Goal: Information Seeking & Learning: Learn about a topic

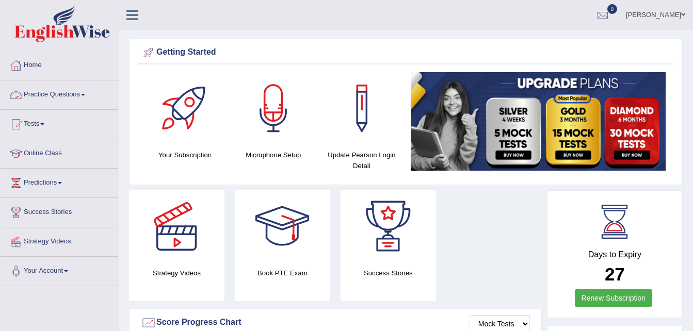
click at [59, 93] on link "Practice Questions" at bounding box center [60, 93] width 118 height 26
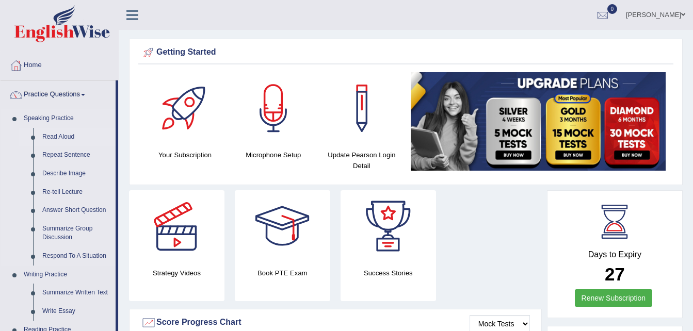
click at [64, 133] on link "Read Aloud" at bounding box center [77, 137] width 78 height 19
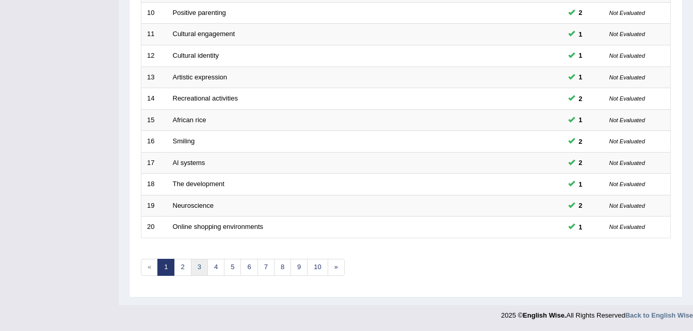
click at [198, 267] on link "3" at bounding box center [199, 267] width 17 height 17
click at [199, 270] on link "3" at bounding box center [199, 267] width 17 height 17
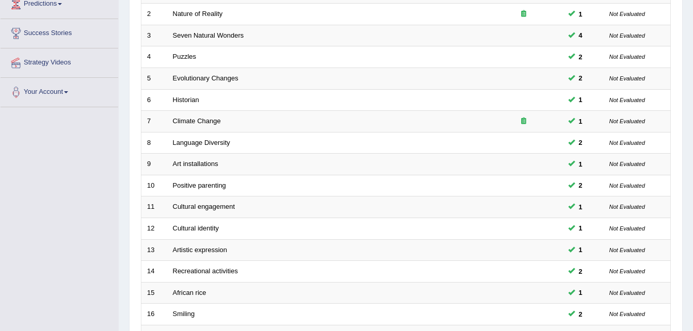
scroll to position [174, 0]
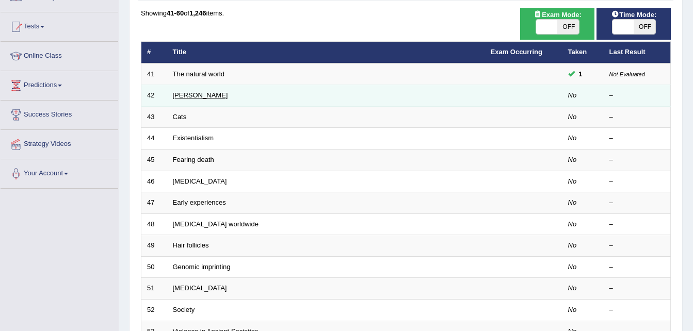
click at [186, 96] on link "Brigham" at bounding box center [200, 95] width 55 height 8
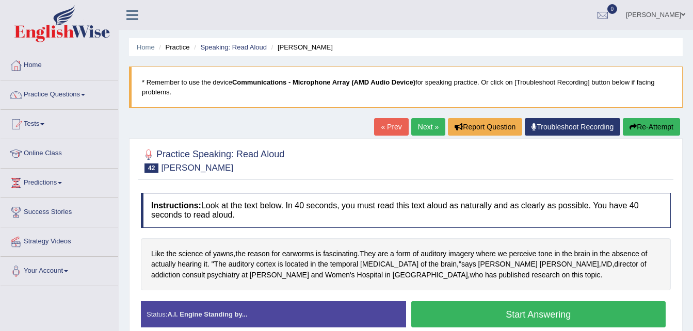
click at [432, 154] on div at bounding box center [406, 159] width 530 height 31
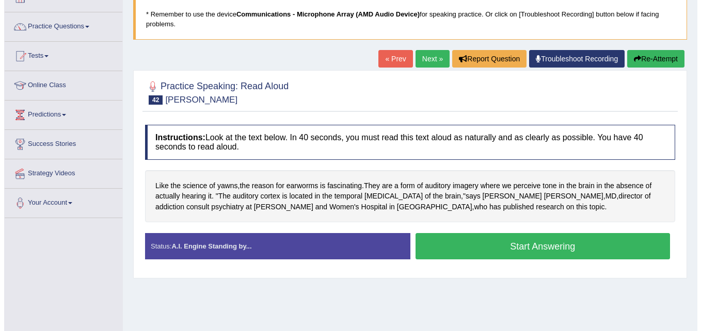
scroll to position [69, 0]
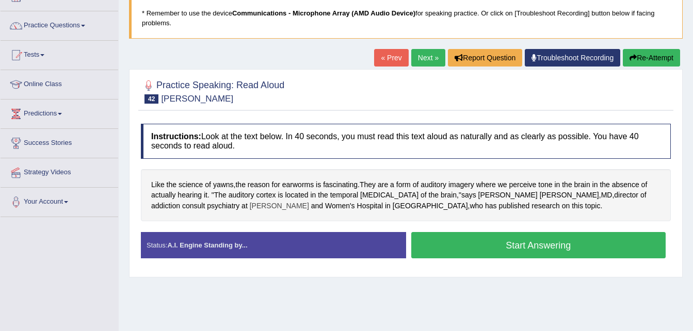
click at [250, 209] on span "[PERSON_NAME]" at bounding box center [279, 206] width 59 height 11
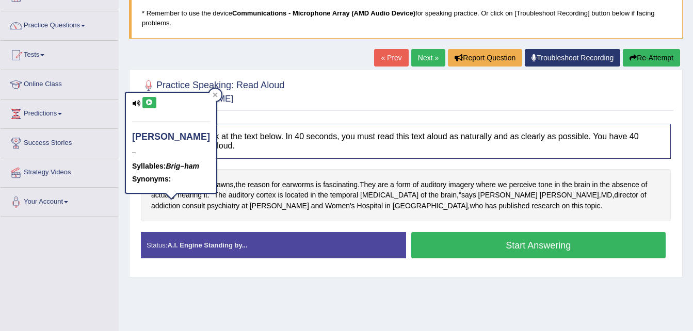
click at [145, 101] on icon at bounding box center [149, 103] width 8 height 6
click at [441, 199] on span "brain" at bounding box center [449, 195] width 16 height 11
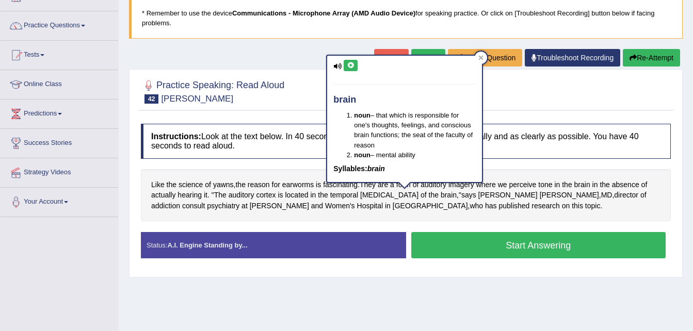
click at [350, 63] on icon at bounding box center [351, 65] width 8 height 6
click at [516, 95] on div at bounding box center [406, 90] width 530 height 31
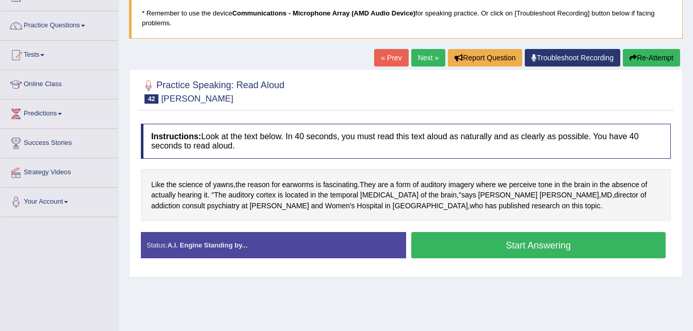
click at [435, 244] on button "Start Answering" at bounding box center [538, 245] width 255 height 26
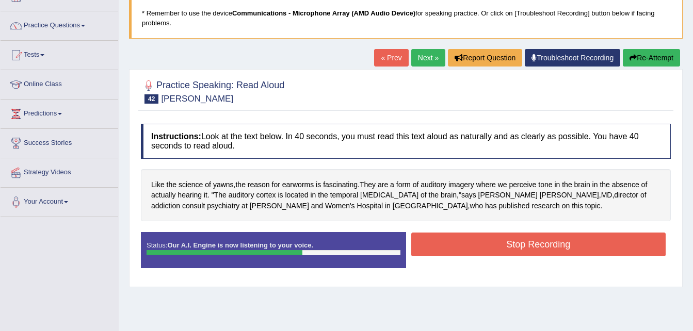
click at [435, 244] on button "Stop Recording" at bounding box center [538, 245] width 255 height 24
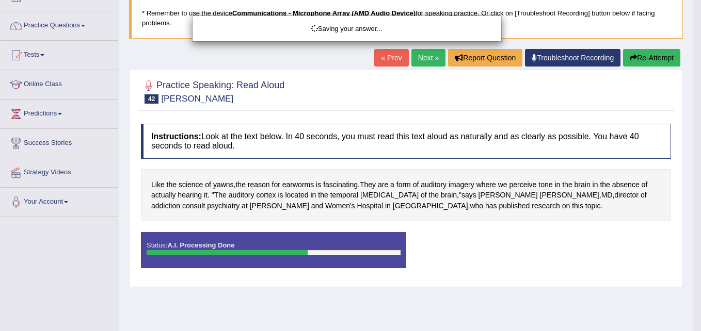
click at [479, 244] on div "Saving your answer..." at bounding box center [350, 165] width 701 height 331
click at [466, 234] on div "Saving your answer..." at bounding box center [350, 165] width 701 height 331
click at [344, 69] on div "Saving your answer..." at bounding box center [350, 165] width 701 height 331
click at [314, 27] on icon at bounding box center [314, 28] width 9 height 9
click at [461, 242] on div "Saving your answer..." at bounding box center [350, 165] width 701 height 331
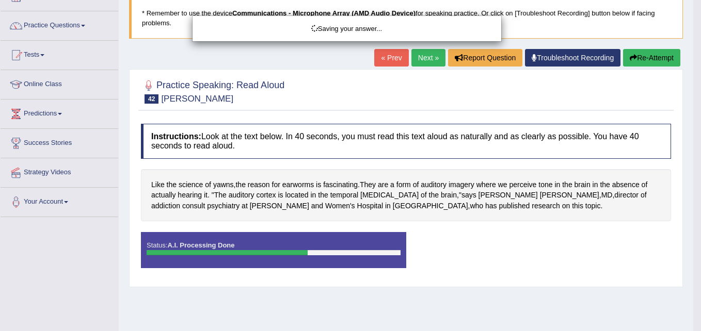
click at [62, 24] on div "Saving your answer..." at bounding box center [350, 165] width 701 height 331
click at [264, 91] on div "Saving your answer..." at bounding box center [350, 165] width 701 height 331
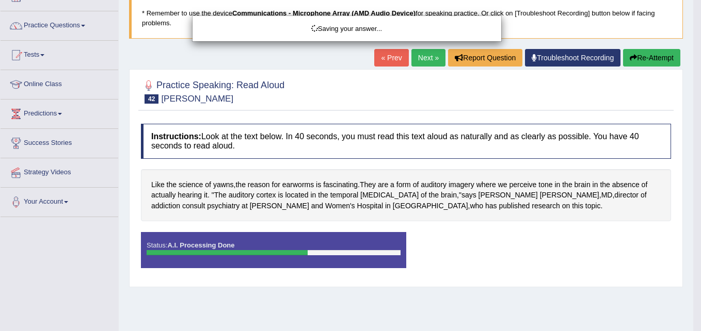
click at [264, 91] on div "Saving your answer..." at bounding box center [350, 165] width 701 height 331
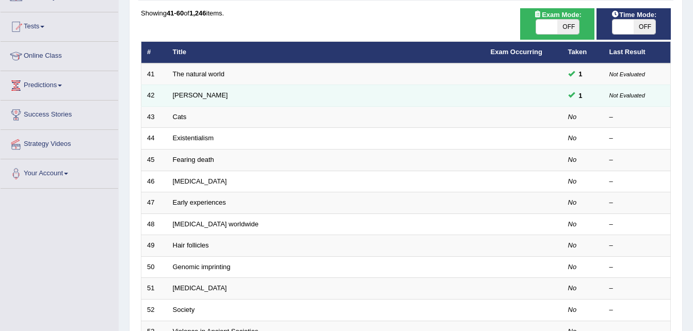
click at [413, 103] on td "[PERSON_NAME]" at bounding box center [326, 96] width 318 height 22
click at [188, 96] on link "[PERSON_NAME]" at bounding box center [200, 95] width 55 height 8
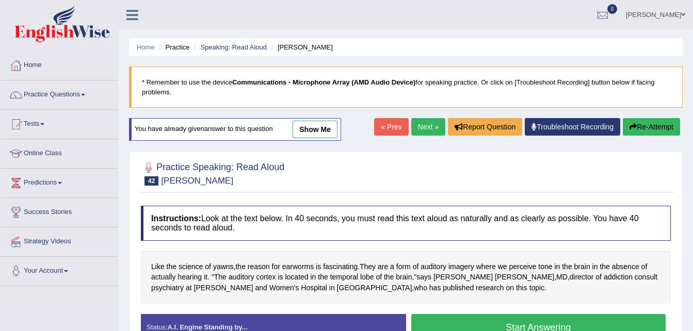
click at [323, 132] on link "show me" at bounding box center [315, 130] width 45 height 18
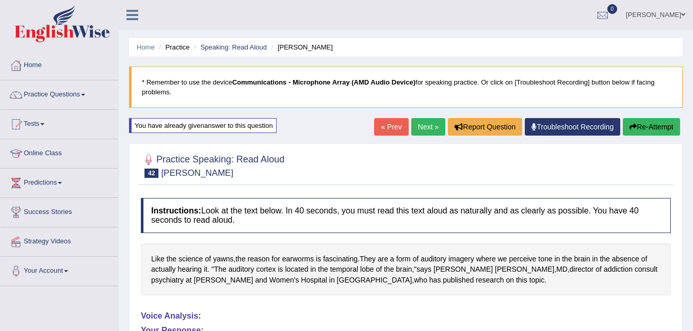
click at [656, 124] on button "Re-Attempt" at bounding box center [651, 127] width 57 height 18
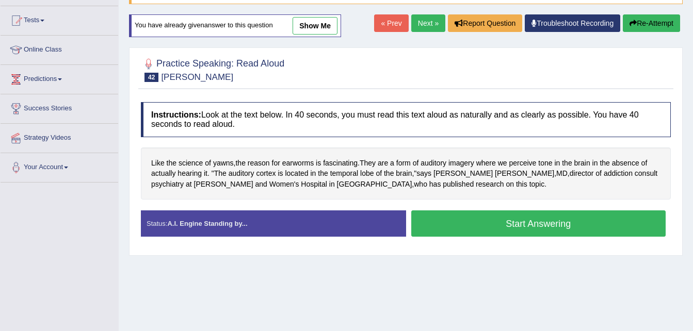
scroll to position [104, 0]
click at [577, 225] on button "Start Answering" at bounding box center [538, 223] width 255 height 26
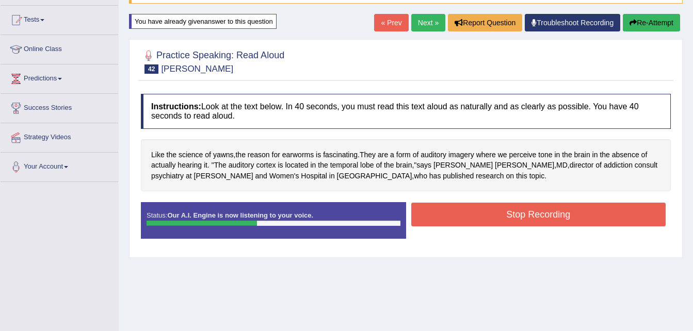
click at [651, 23] on button "Re-Attempt" at bounding box center [651, 23] width 57 height 18
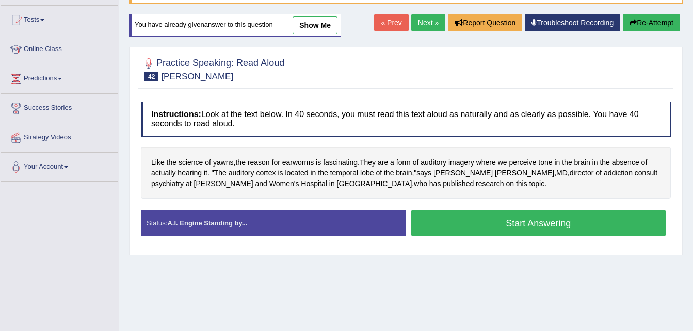
click at [509, 227] on button "Start Answering" at bounding box center [538, 223] width 255 height 26
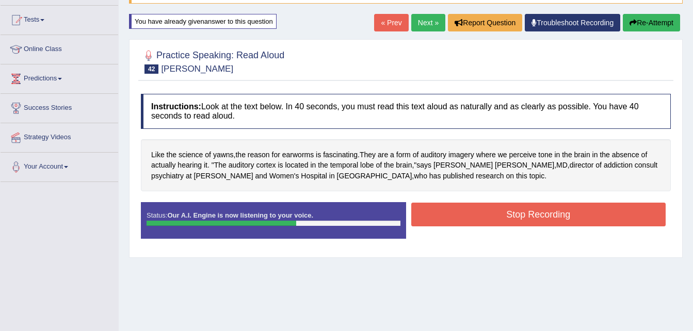
click at [510, 215] on button "Stop Recording" at bounding box center [538, 215] width 255 height 24
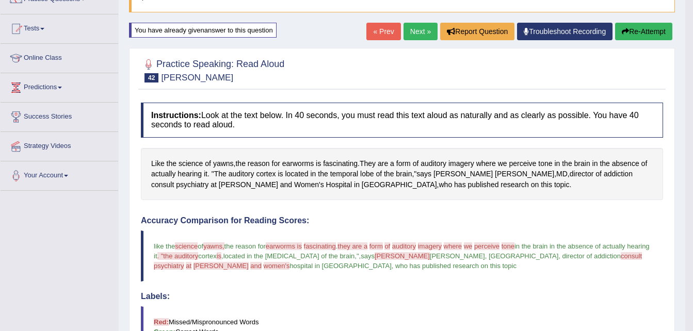
scroll to position [59, 0]
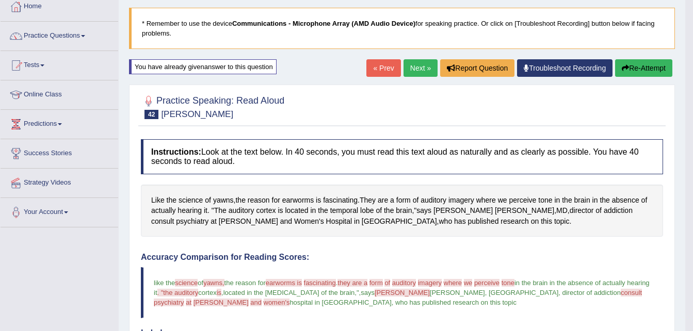
click at [649, 73] on button "Re-Attempt" at bounding box center [643, 68] width 57 height 18
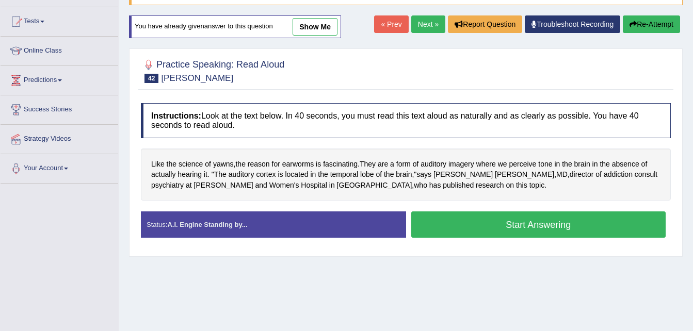
click at [539, 226] on button "Start Answering" at bounding box center [538, 225] width 255 height 26
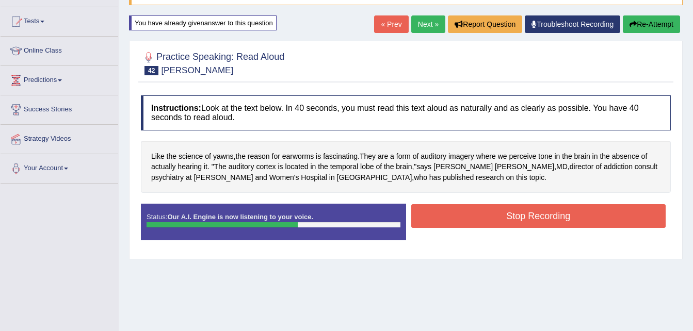
click at [539, 226] on button "Stop Recording" at bounding box center [538, 216] width 255 height 24
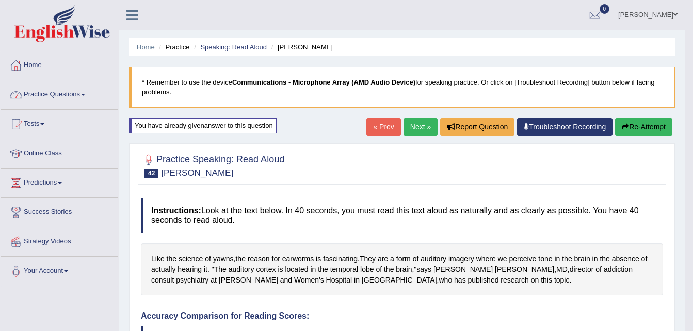
click at [53, 89] on link "Practice Questions" at bounding box center [60, 93] width 118 height 26
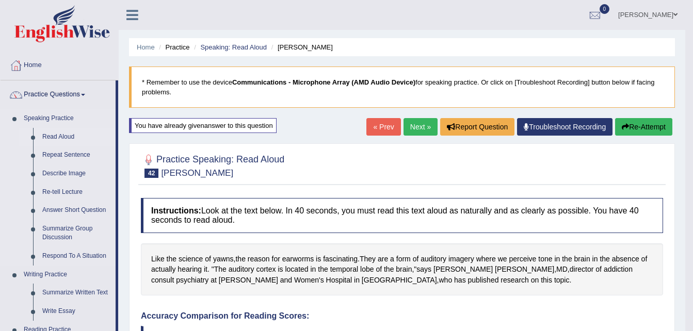
click at [43, 138] on link "Read Aloud" at bounding box center [77, 137] width 78 height 19
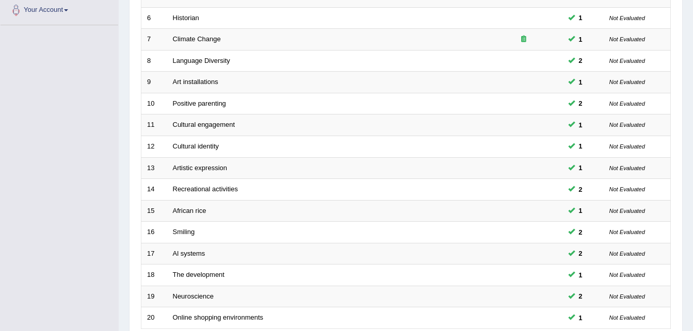
scroll to position [352, 0]
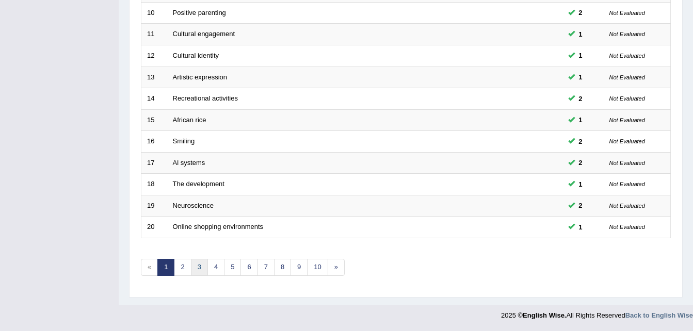
click at [197, 263] on link "3" at bounding box center [199, 267] width 17 height 17
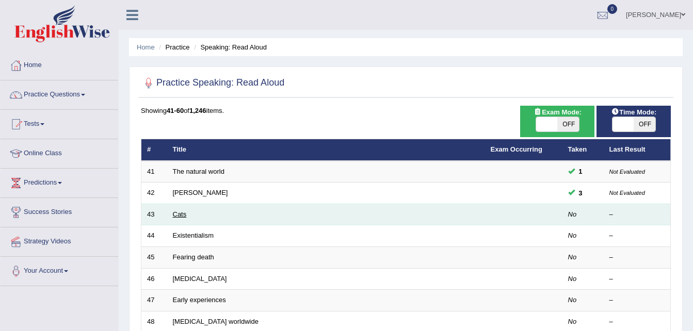
click at [178, 215] on link "Cats" at bounding box center [180, 215] width 14 height 8
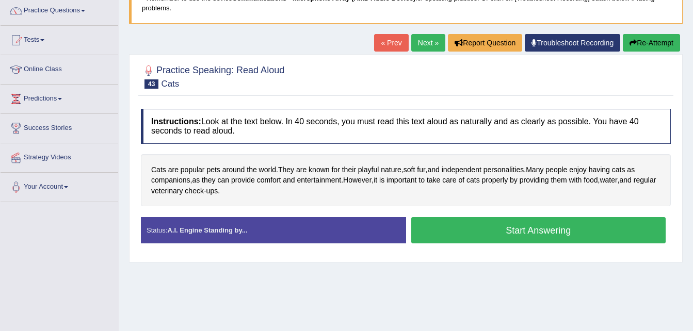
scroll to position [116, 0]
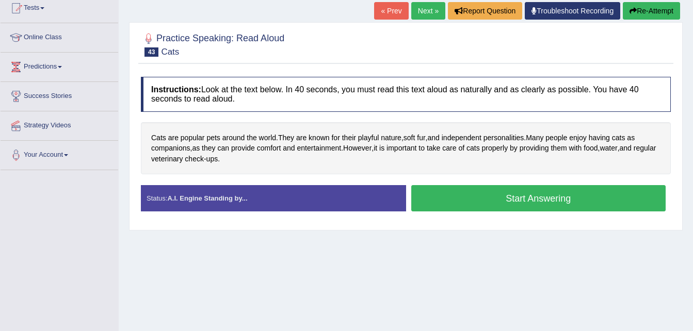
click at [443, 199] on button "Start Answering" at bounding box center [538, 198] width 255 height 26
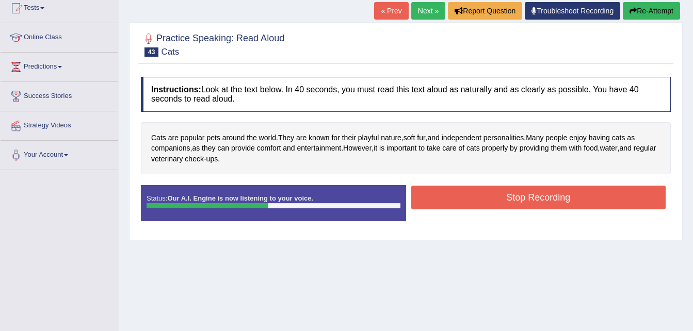
click at [443, 199] on button "Stop Recording" at bounding box center [538, 198] width 255 height 24
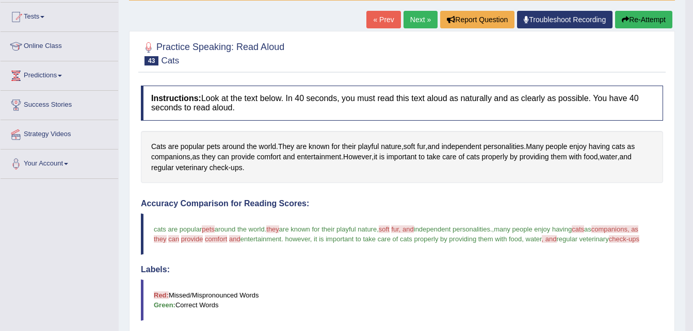
scroll to position [108, 0]
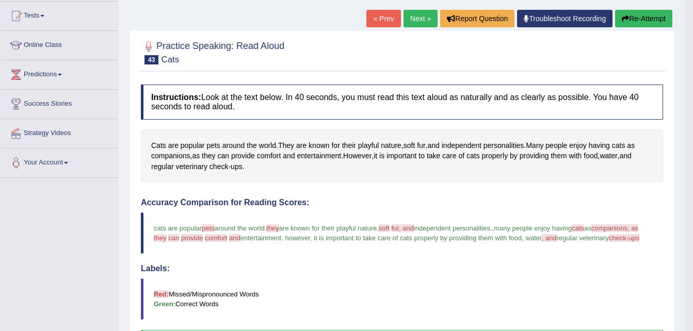
click at [631, 20] on button "Re-Attempt" at bounding box center [643, 19] width 57 height 18
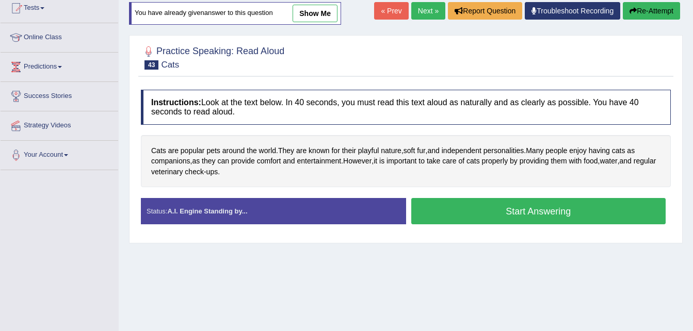
click at [499, 216] on button "Start Answering" at bounding box center [538, 211] width 255 height 26
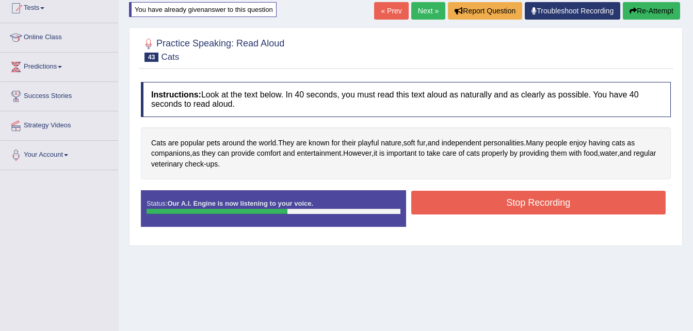
click at [502, 213] on button "Stop Recording" at bounding box center [538, 203] width 255 height 24
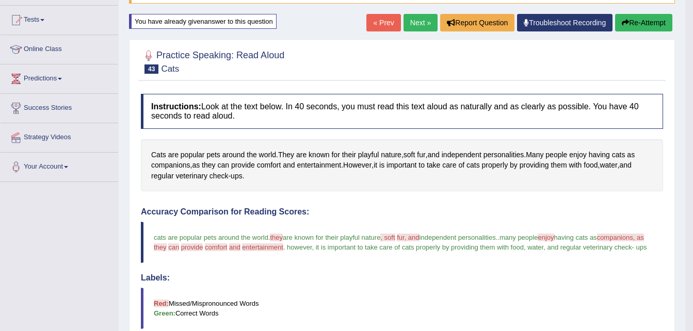
scroll to position [105, 0]
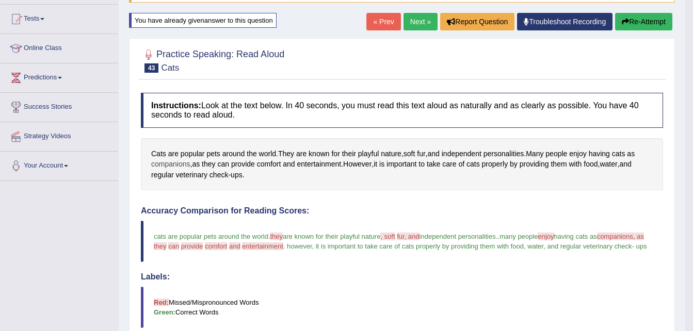
click at [166, 160] on span "companions" at bounding box center [170, 164] width 39 height 11
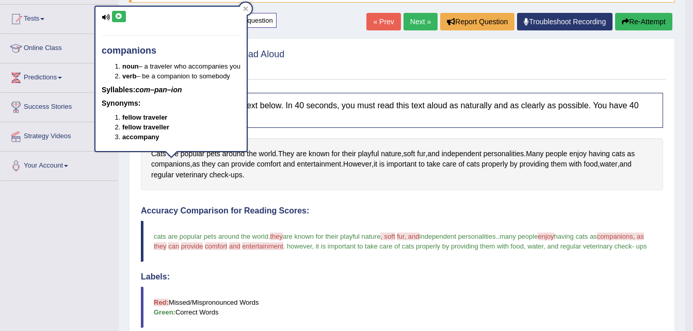
click at [118, 18] on icon at bounding box center [119, 16] width 8 height 6
click at [59, 240] on div "Toggle navigation Home Practice Questions Speaking Practice Read Aloud Repeat S…" at bounding box center [342, 247] width 685 height 705
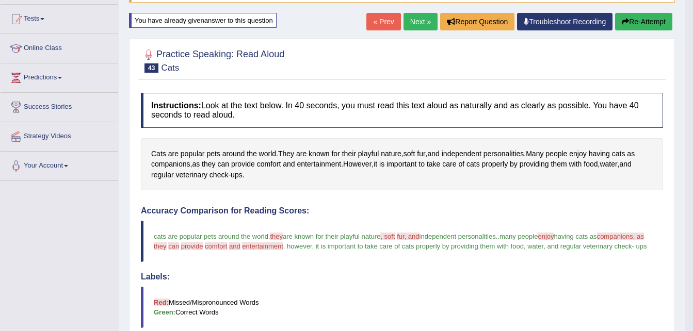
click at [634, 17] on button "Re-Attempt" at bounding box center [643, 22] width 57 height 18
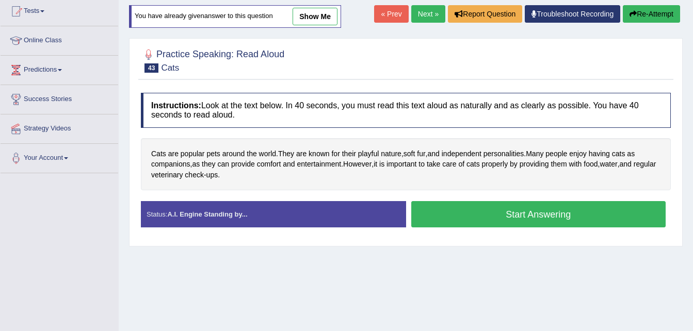
click at [462, 216] on button "Start Answering" at bounding box center [538, 214] width 255 height 26
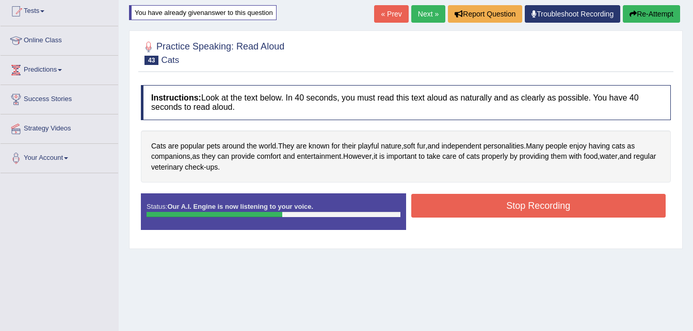
click at [462, 216] on button "Stop Recording" at bounding box center [538, 206] width 255 height 24
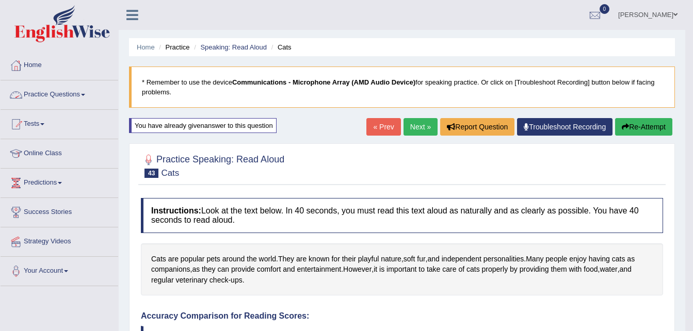
click at [37, 96] on link "Practice Questions" at bounding box center [60, 93] width 118 height 26
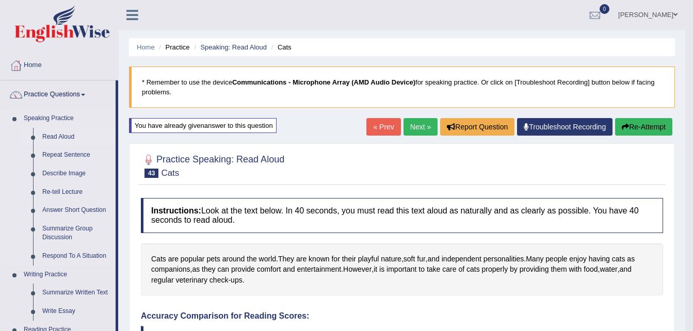
click at [51, 132] on link "Read Aloud" at bounding box center [77, 137] width 78 height 19
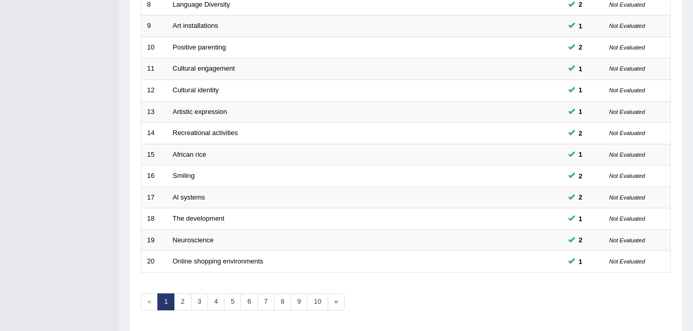
scroll to position [352, 0]
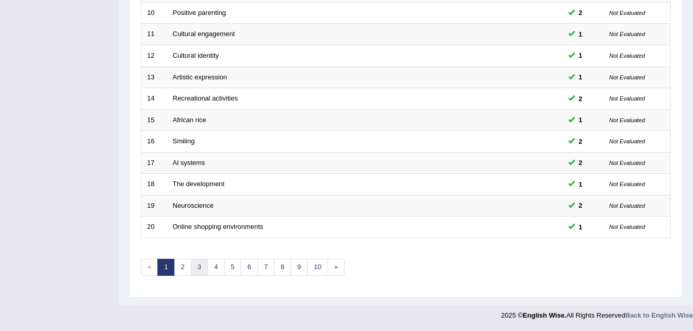
click at [199, 271] on link "3" at bounding box center [199, 267] width 17 height 17
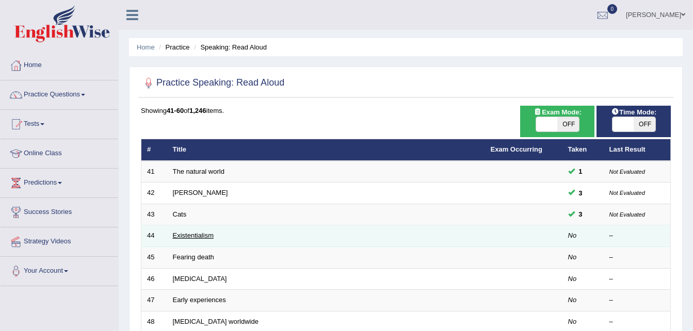
click at [198, 237] on link "Existentialism" at bounding box center [193, 236] width 41 height 8
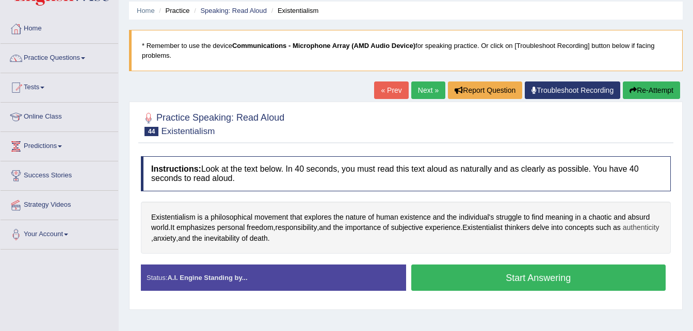
scroll to position [39, 0]
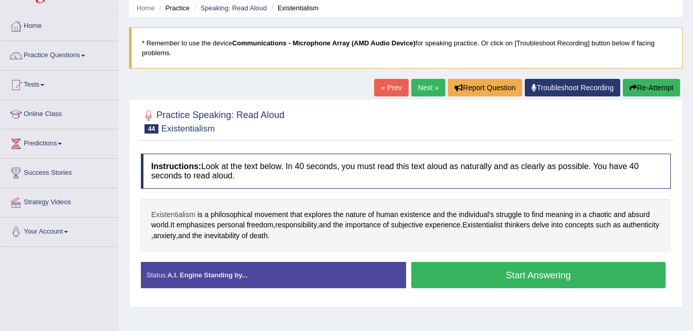
click at [180, 214] on span "Existentialism" at bounding box center [173, 214] width 44 height 11
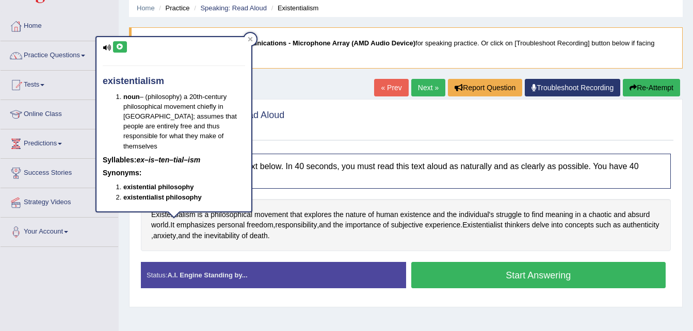
click at [117, 48] on icon at bounding box center [120, 47] width 8 height 6
click at [194, 249] on div "Existentialism is a philosophical movement that explores the nature of human ex…" at bounding box center [406, 225] width 530 height 53
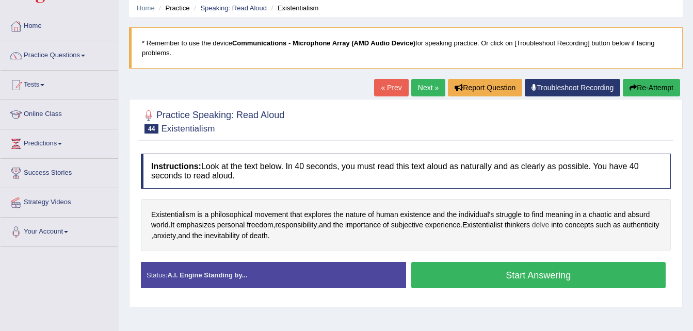
click at [549, 228] on span "delve" at bounding box center [540, 225] width 17 height 11
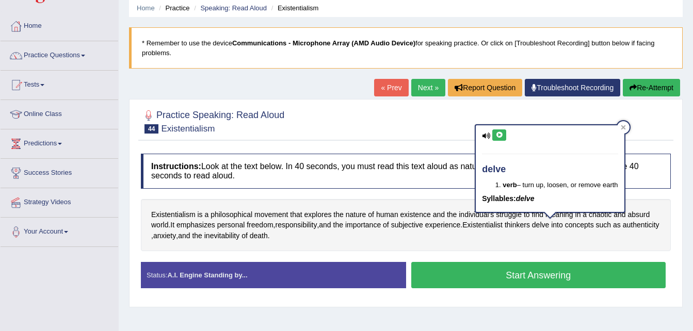
click at [499, 138] on button at bounding box center [499, 135] width 14 height 11
click at [471, 280] on button "Start Answering" at bounding box center [538, 275] width 255 height 26
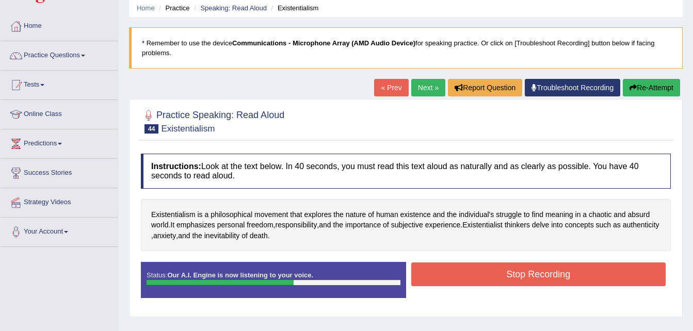
click at [471, 280] on button "Stop Recording" at bounding box center [538, 275] width 255 height 24
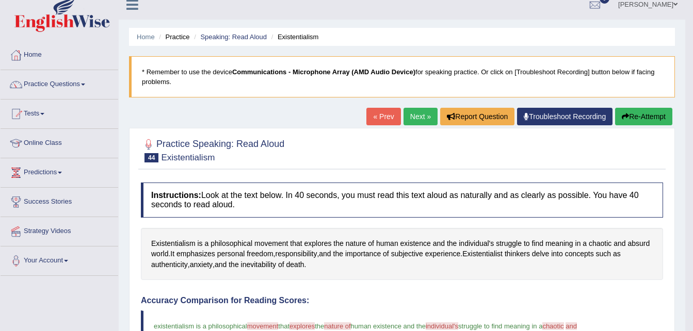
scroll to position [0, 0]
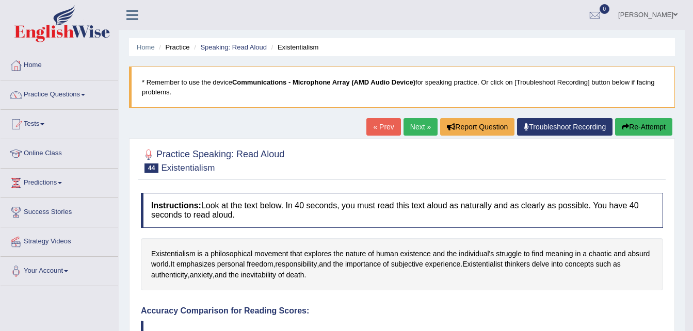
click at [653, 124] on button "Re-Attempt" at bounding box center [643, 127] width 57 height 18
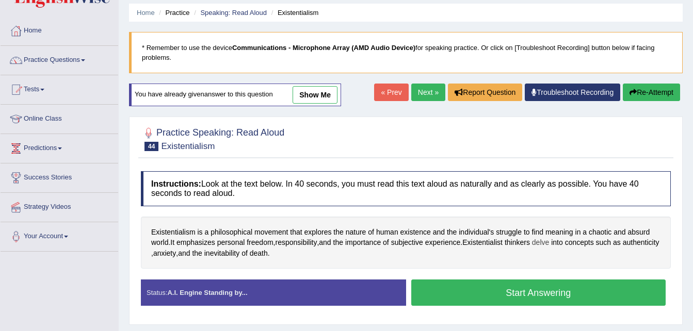
scroll to position [74, 0]
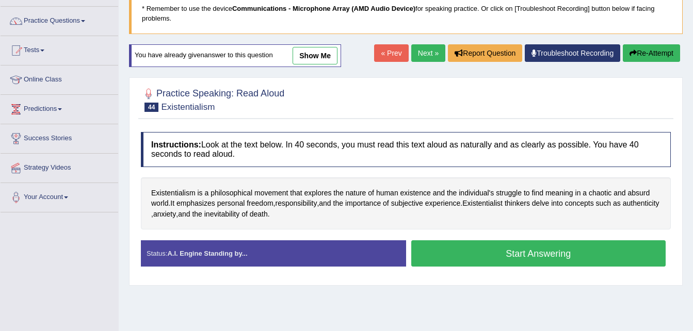
click at [548, 259] on button "Start Answering" at bounding box center [538, 253] width 255 height 26
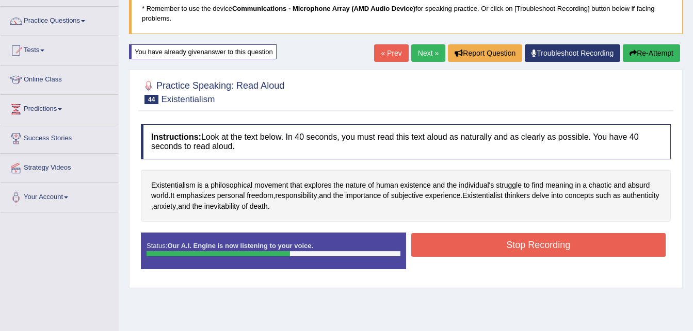
click at [548, 249] on button "Stop Recording" at bounding box center [538, 245] width 255 height 24
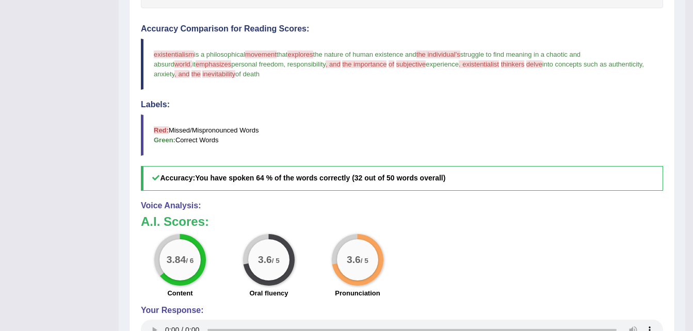
scroll to position [288, 0]
